Goal: Information Seeking & Learning: Learn about a topic

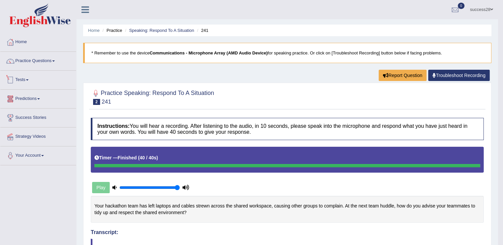
click at [30, 76] on link "Tests" at bounding box center [38, 79] width 76 height 17
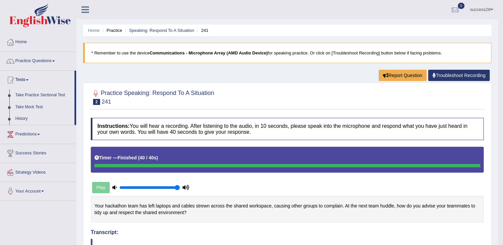
click at [57, 91] on link "Take Practice Sectional Test" at bounding box center [43, 95] width 62 height 12
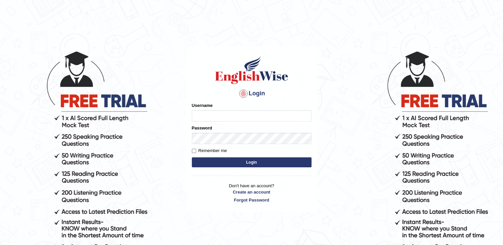
type input "Gurung28"
click at [239, 159] on button "Login" at bounding box center [252, 163] width 120 height 10
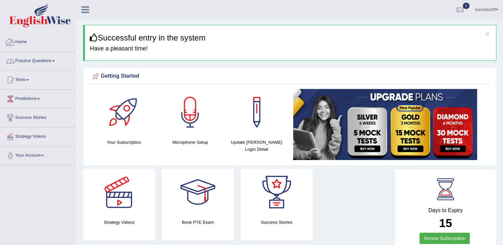
click at [41, 61] on link "Practice Questions" at bounding box center [38, 60] width 76 height 17
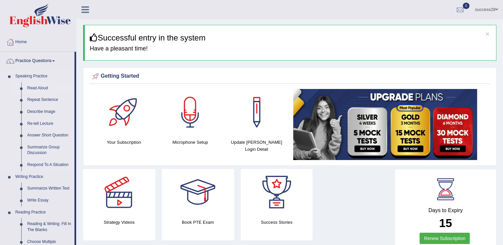
click at [39, 85] on link "Read Aloud" at bounding box center [49, 88] width 50 height 12
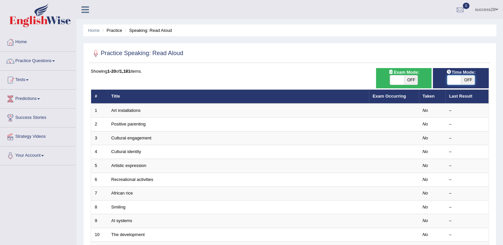
click at [456, 79] on span at bounding box center [454, 79] width 14 height 9
checkbox input "true"
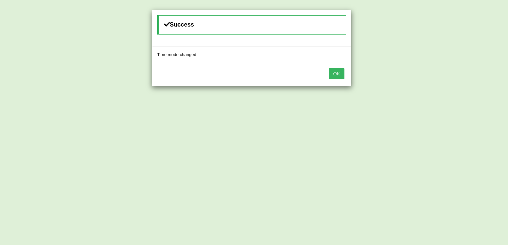
click at [331, 70] on button "OK" at bounding box center [336, 73] width 15 height 11
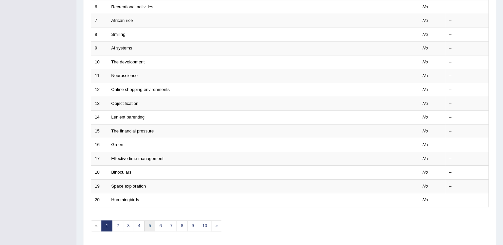
scroll to position [193, 0]
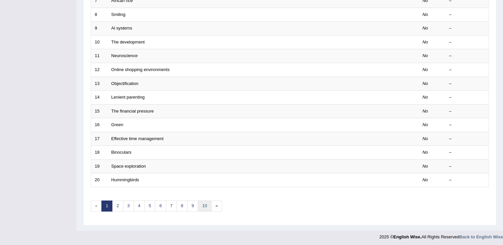
click at [203, 205] on link "10" at bounding box center [204, 206] width 13 height 11
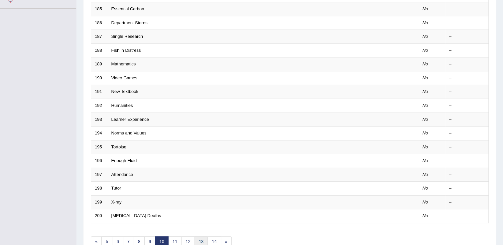
scroll to position [193, 0]
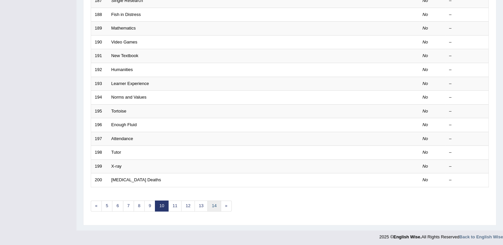
click at [215, 205] on link "14" at bounding box center [213, 206] width 13 height 11
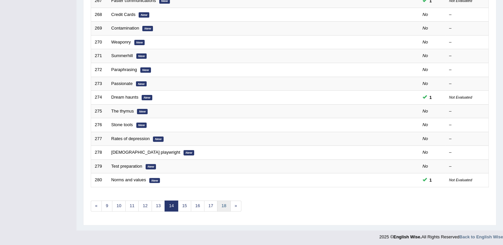
click at [219, 204] on link "18" at bounding box center [223, 206] width 13 height 11
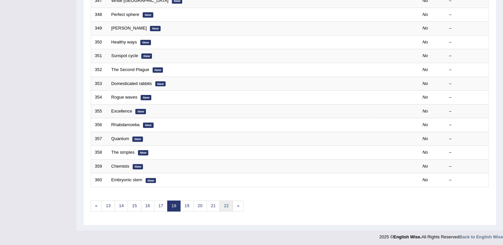
click at [223, 208] on link "22" at bounding box center [225, 206] width 13 height 11
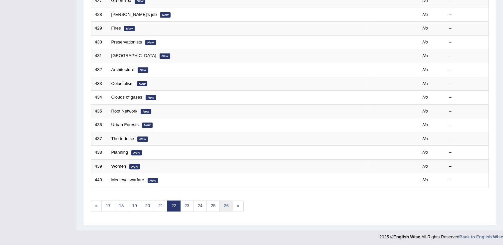
click at [223, 207] on link "26" at bounding box center [225, 206] width 13 height 11
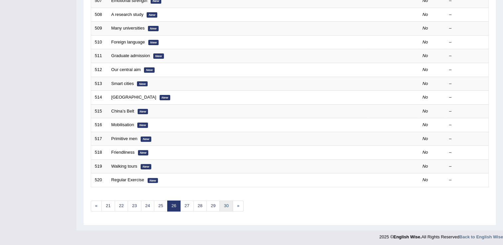
click at [225, 203] on link "30" at bounding box center [225, 206] width 13 height 11
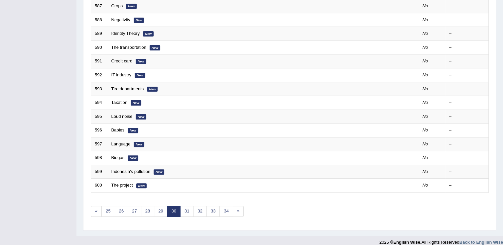
scroll to position [193, 0]
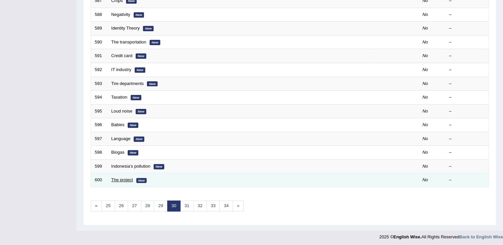
click at [122, 178] on link "The project" at bounding box center [122, 180] width 22 height 5
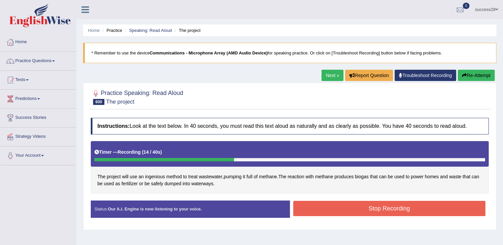
click at [398, 209] on button "Stop Recording" at bounding box center [389, 208] width 193 height 15
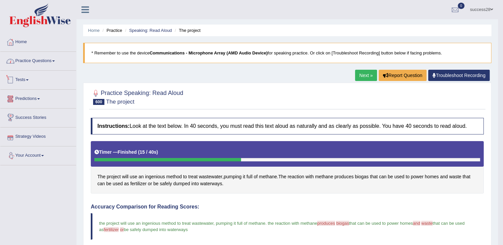
click at [42, 58] on link "Practice Questions" at bounding box center [38, 60] width 76 height 17
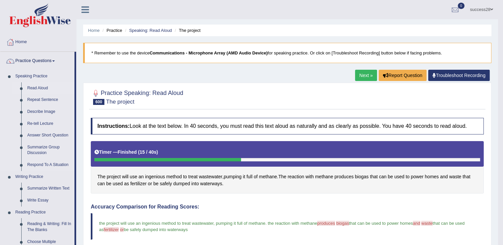
click at [37, 88] on link "Read Aloud" at bounding box center [49, 88] width 50 height 12
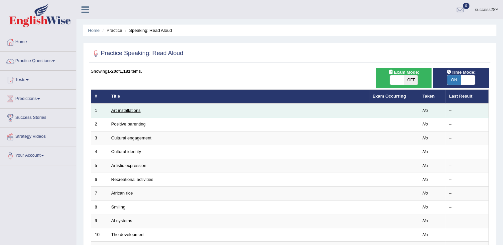
click at [123, 110] on link "Art installations" at bounding box center [125, 110] width 29 height 5
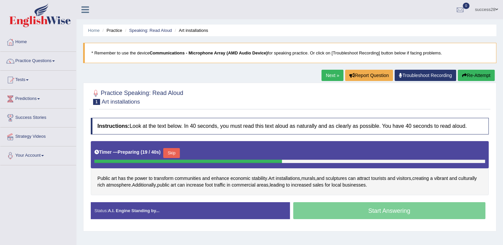
click at [172, 151] on button "Skip" at bounding box center [171, 153] width 17 height 10
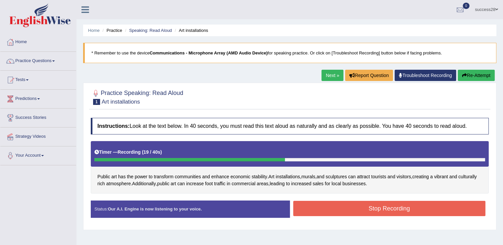
click at [320, 209] on button "Stop Recording" at bounding box center [389, 208] width 193 height 15
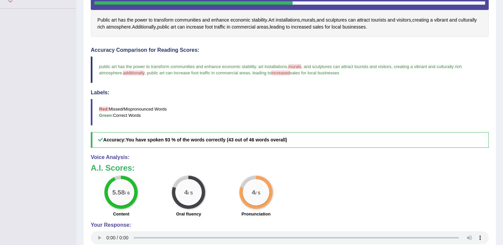
scroll to position [97, 0]
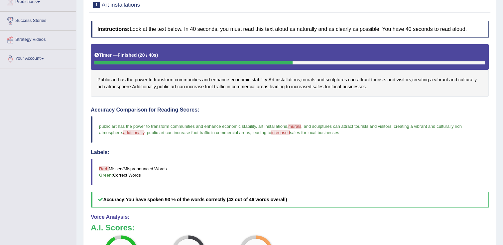
click at [315, 78] on span "murals" at bounding box center [308, 79] width 14 height 7
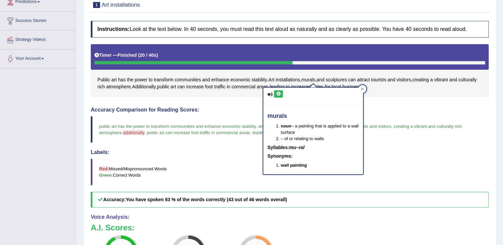
click at [278, 94] on icon at bounding box center [278, 94] width 5 height 4
click at [361, 88] on icon at bounding box center [362, 88] width 3 height 3
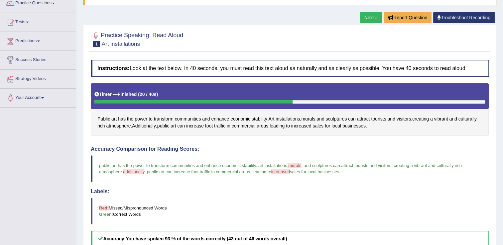
scroll to position [24, 0]
